Goal: Transaction & Acquisition: Purchase product/service

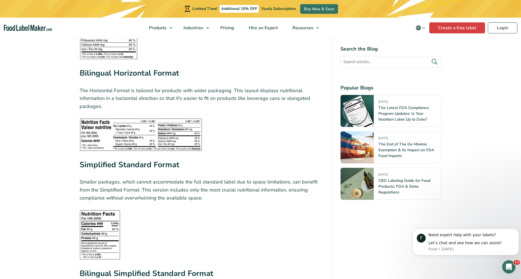
scroll to position [1134, 0]
click at [505, 30] on link "Login" at bounding box center [503, 27] width 30 height 11
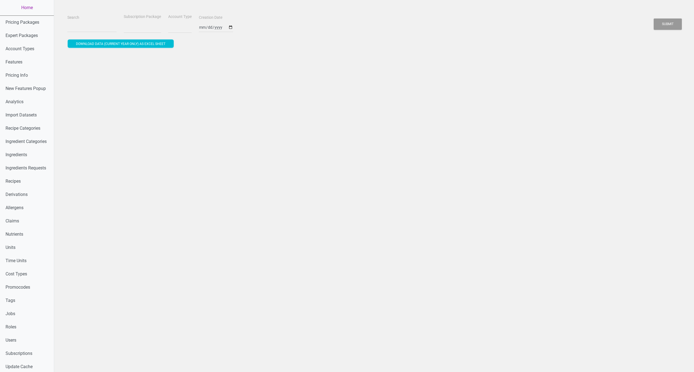
select select
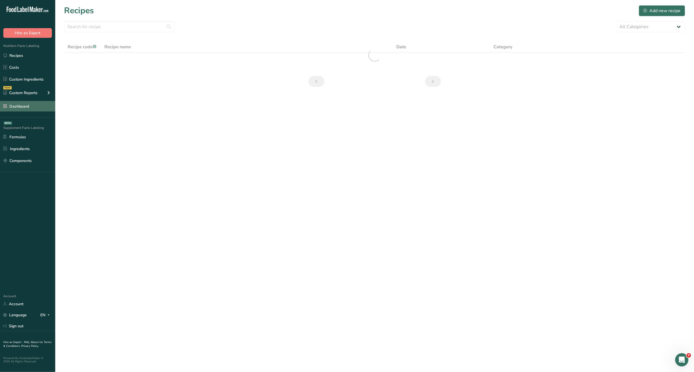
click at [21, 101] on link "Dashboard" at bounding box center [27, 106] width 55 height 10
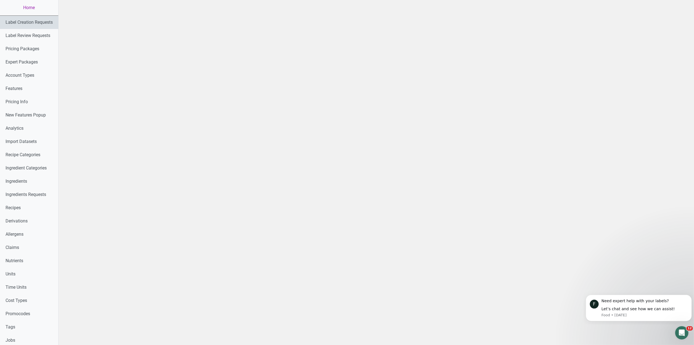
click at [52, 23] on link "Label Creation Requests" at bounding box center [29, 22] width 58 height 13
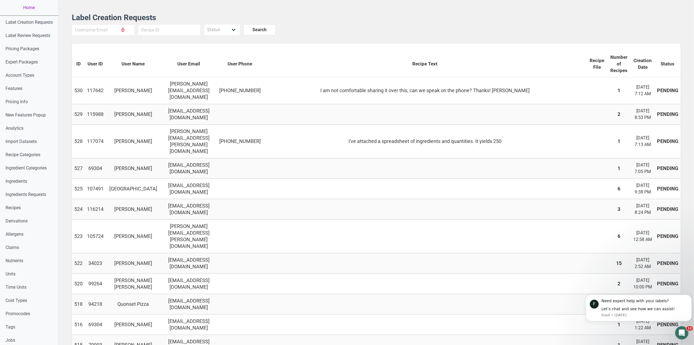
click at [252, 190] on td at bounding box center [240, 189] width 46 height 20
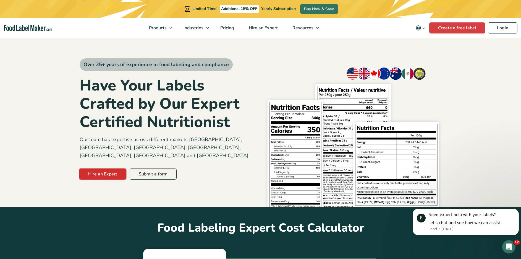
click at [103, 168] on link "Hire an Expert" at bounding box center [102, 173] width 47 height 11
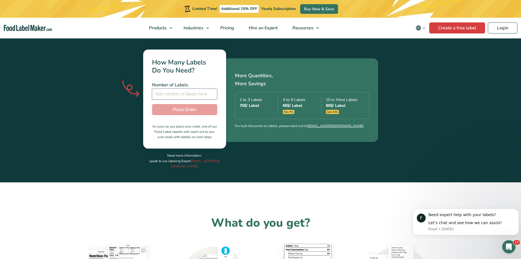
click at [182, 88] on input "number" at bounding box center [184, 93] width 65 height 11
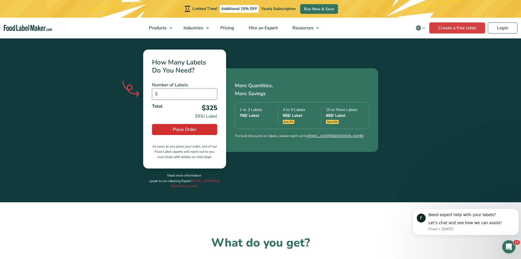
type input "5"
click at [170, 124] on button "Place Order" at bounding box center [184, 129] width 65 height 11
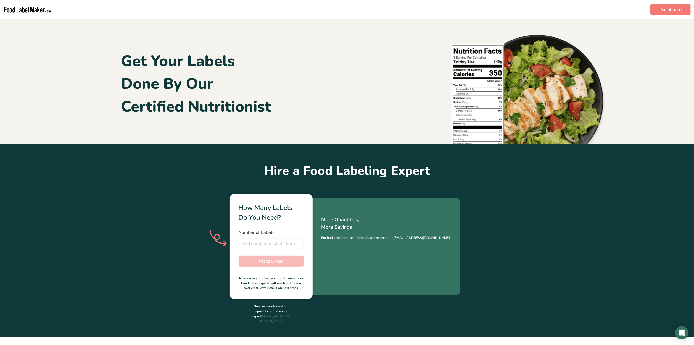
type input "5"
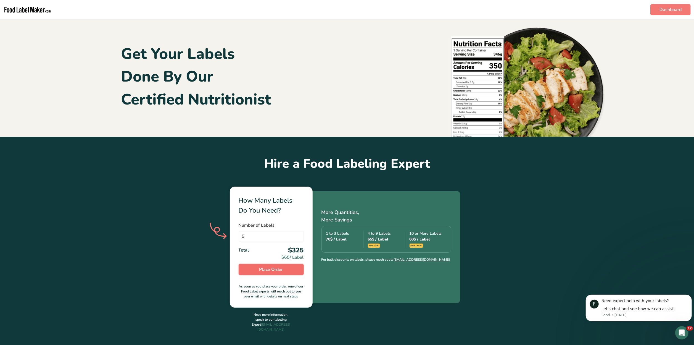
click at [273, 269] on span "Place Order" at bounding box center [271, 269] width 24 height 7
